Goal: Information Seeking & Learning: Learn about a topic

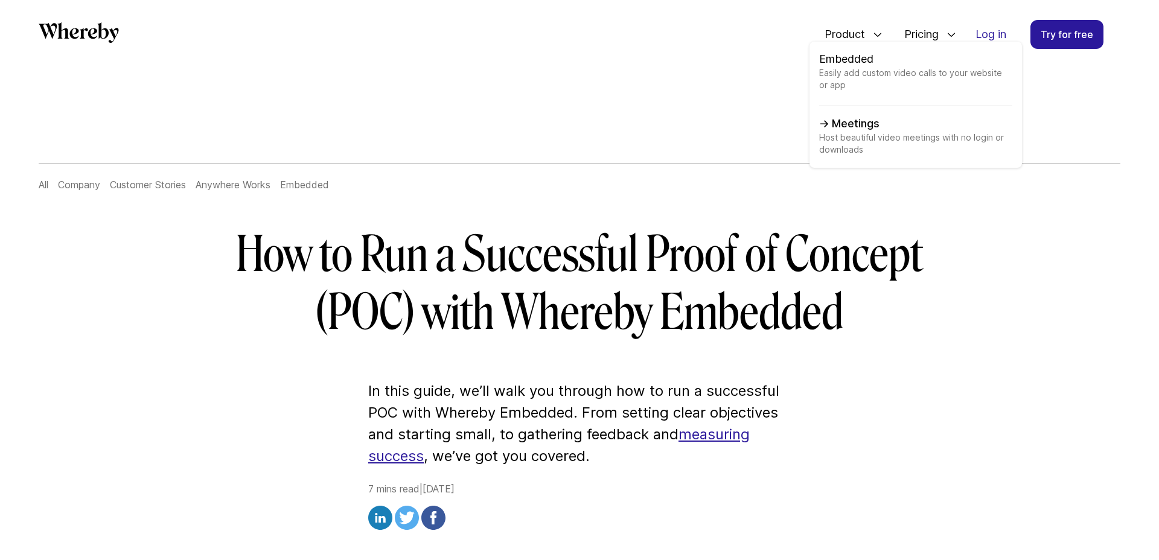
click at [881, 126] on link "Meetings Host beautiful video meetings with no login or downloads" at bounding box center [915, 137] width 193 height 42
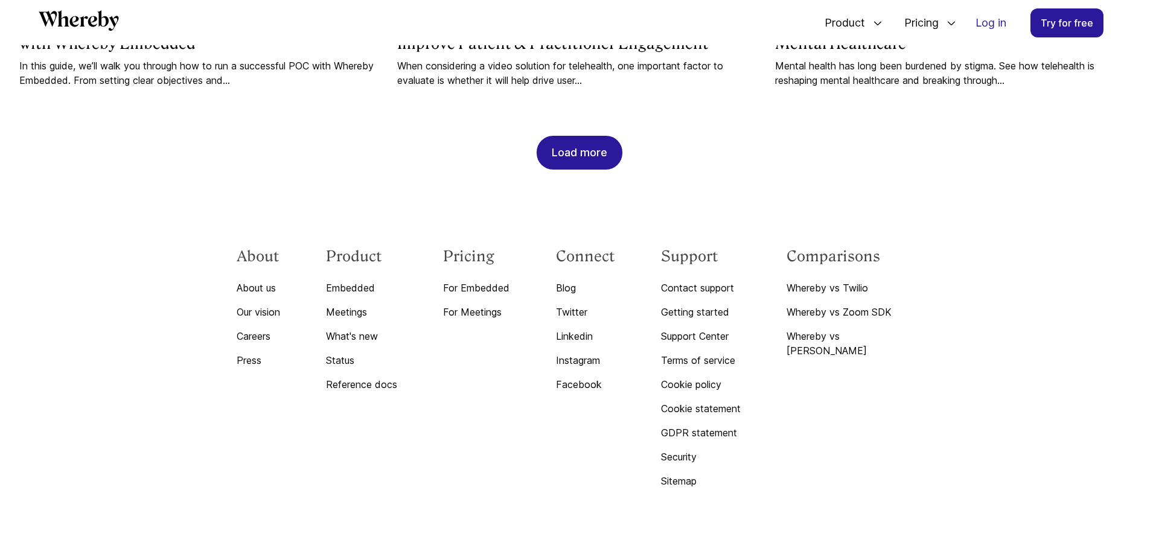
scroll to position [1522, 0]
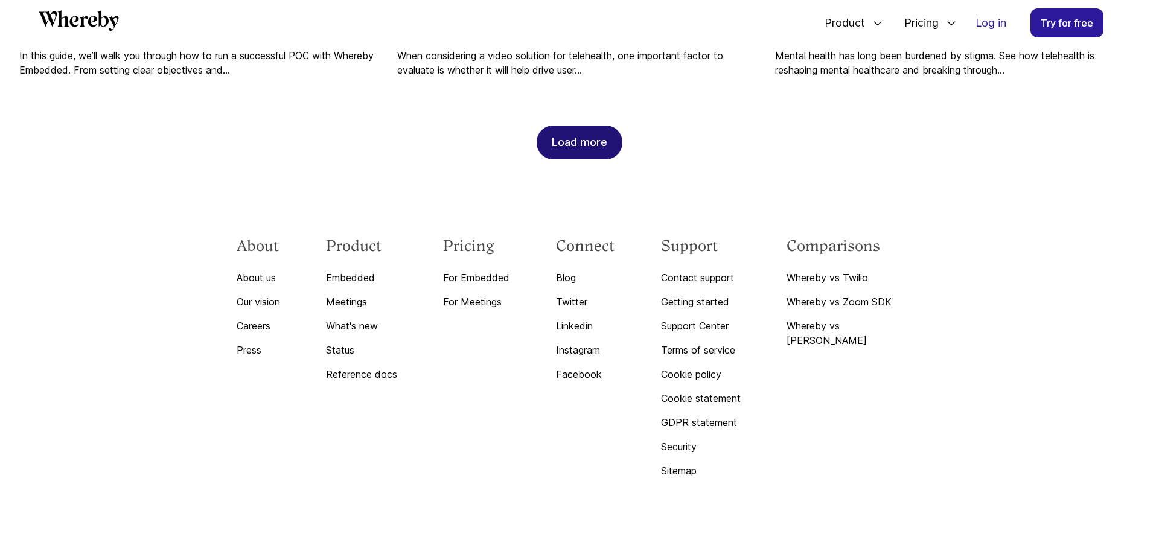
click at [561, 147] on div "Load more" at bounding box center [580, 142] width 56 height 33
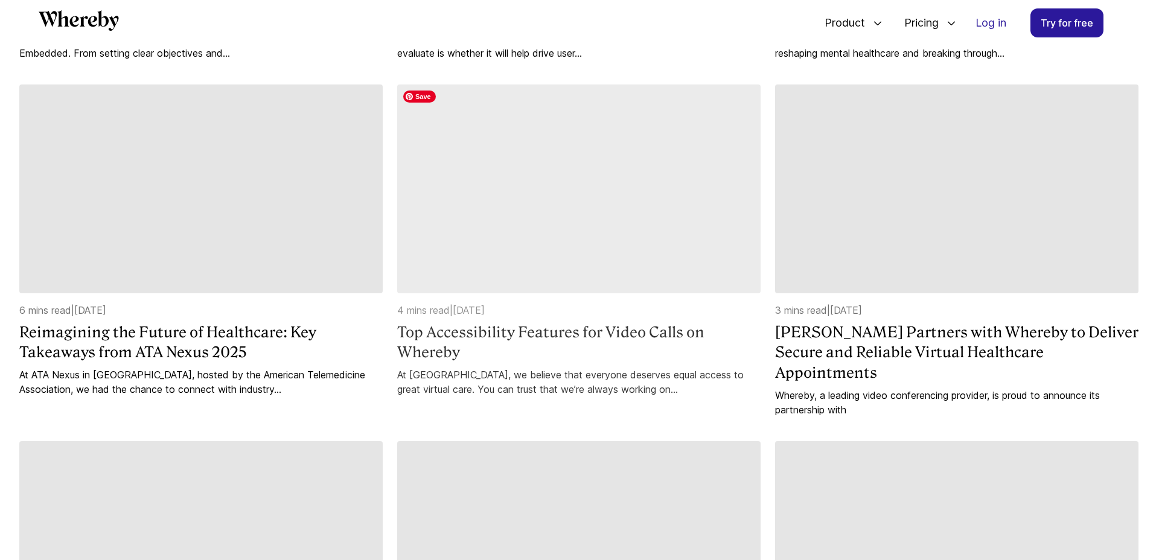
scroll to position [1535, 0]
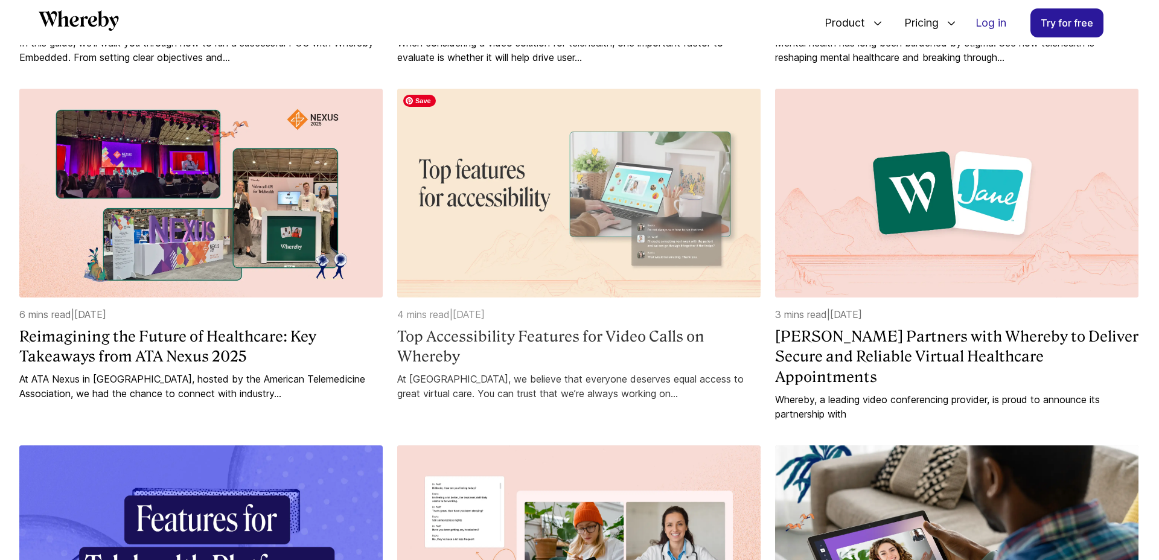
click at [645, 184] on img at bounding box center [578, 193] width 363 height 209
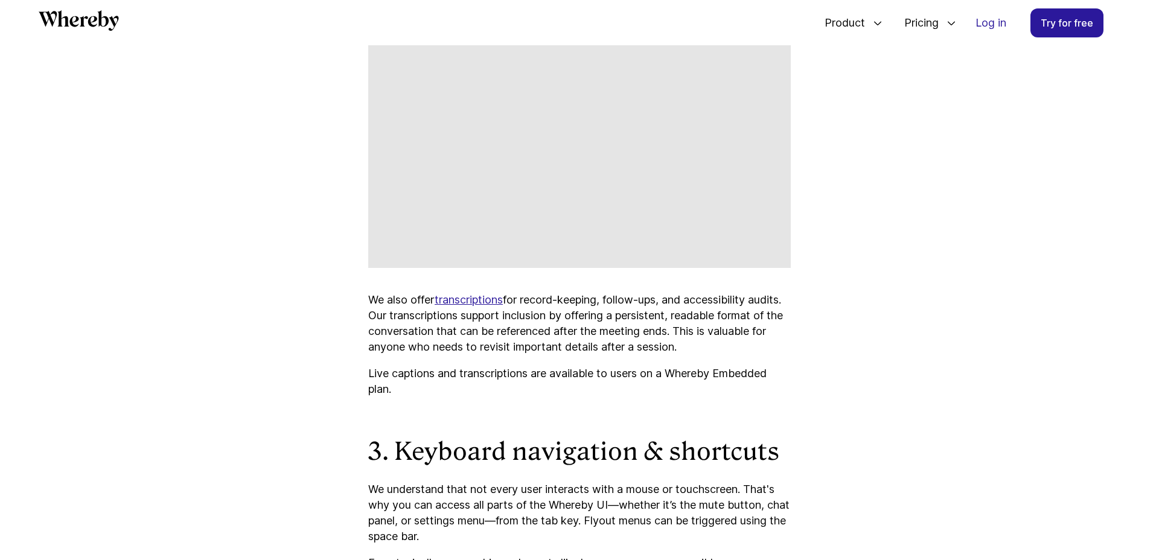
scroll to position [1564, 0]
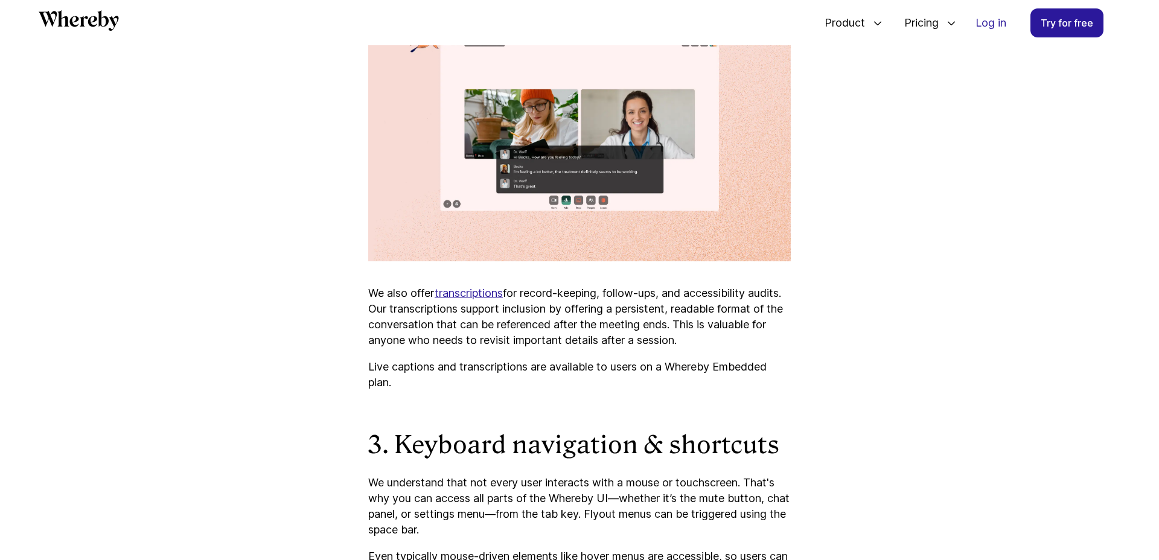
click at [469, 287] on link "transcriptions" at bounding box center [469, 293] width 68 height 13
